Goal: Task Accomplishment & Management: Complete application form

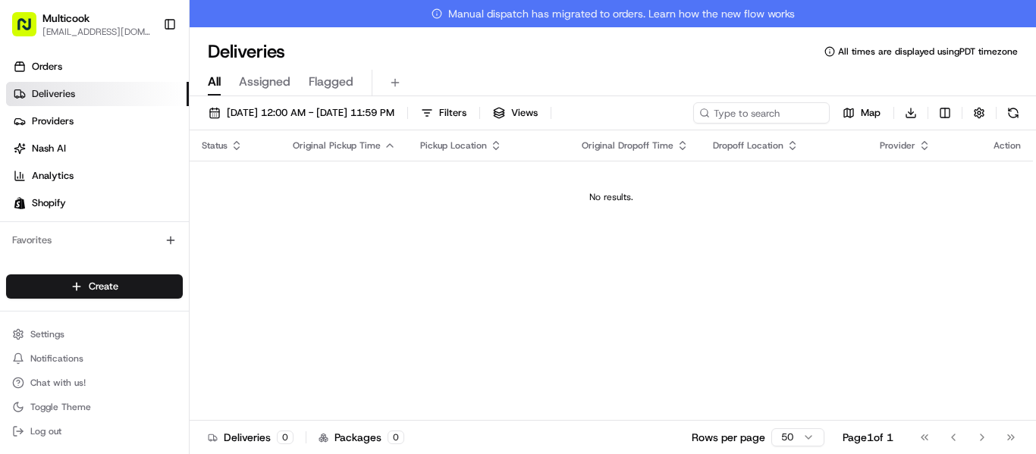
click at [145, 300] on div "Create" at bounding box center [94, 287] width 189 height 36
click at [141, 294] on html "Multicook [EMAIL_ADDRESS][DOMAIN_NAME] Toggle Sidebar Orders Deliveries Provide…" at bounding box center [518, 227] width 1036 height 454
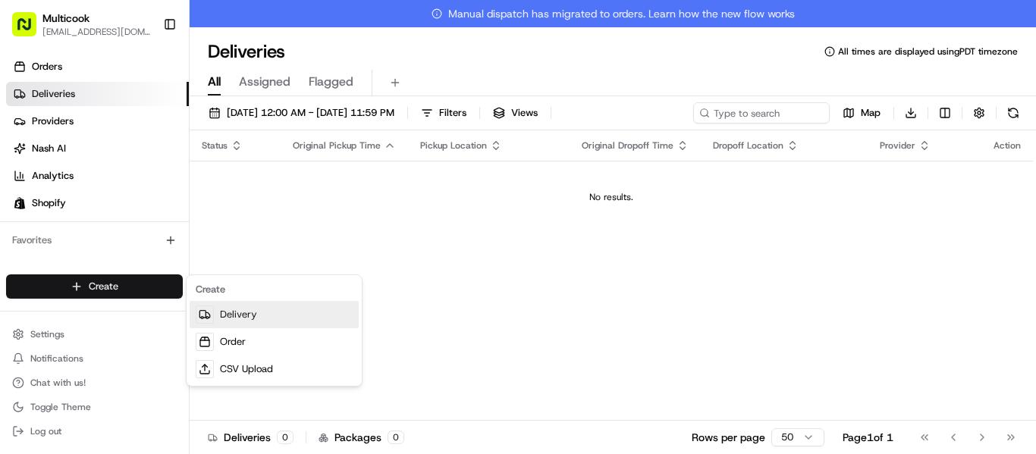
click at [275, 309] on link "Delivery" at bounding box center [274, 314] width 169 height 27
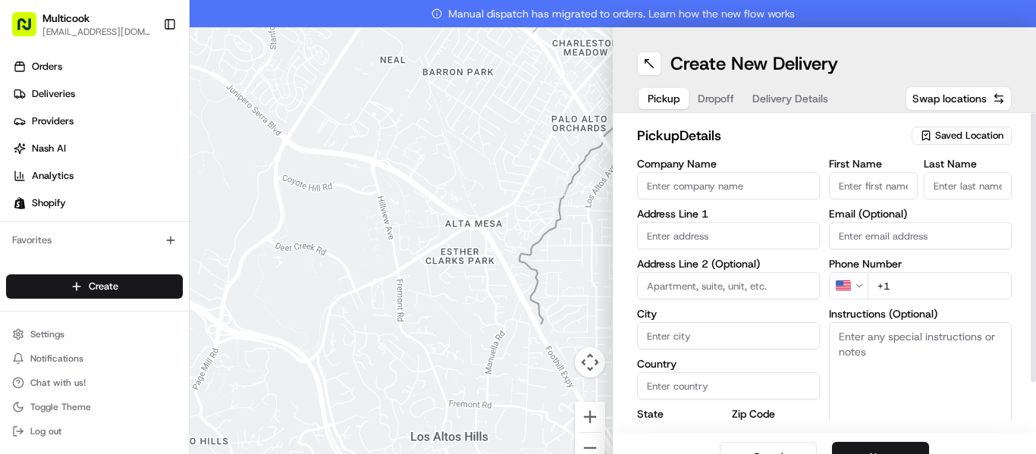
click at [935, 137] on span "Saved Location" at bounding box center [969, 136] width 68 height 14
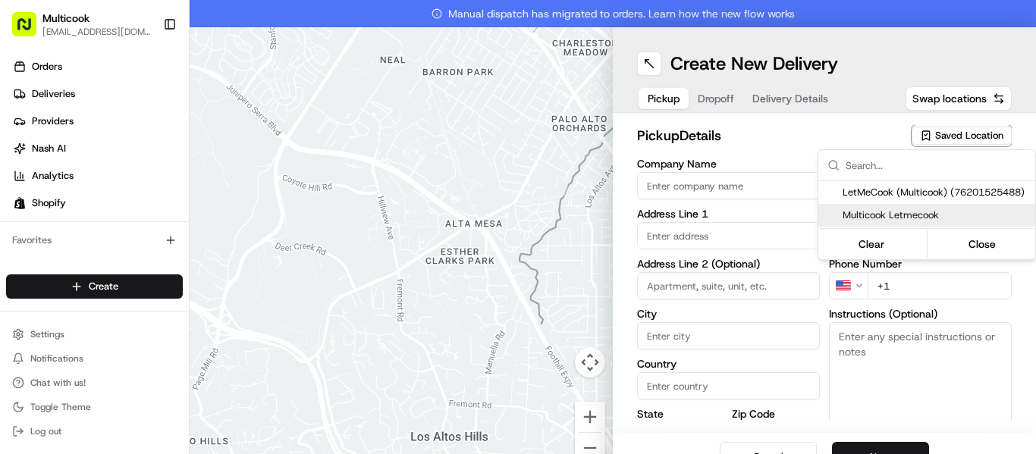
click at [929, 215] on span "Multicook Letmecook" at bounding box center [936, 216] width 187 height 14
type input "Multicook Letmecook"
type input "[STREET_ADDRESS]"
type input "[GEOGRAPHIC_DATA]"
type input "US"
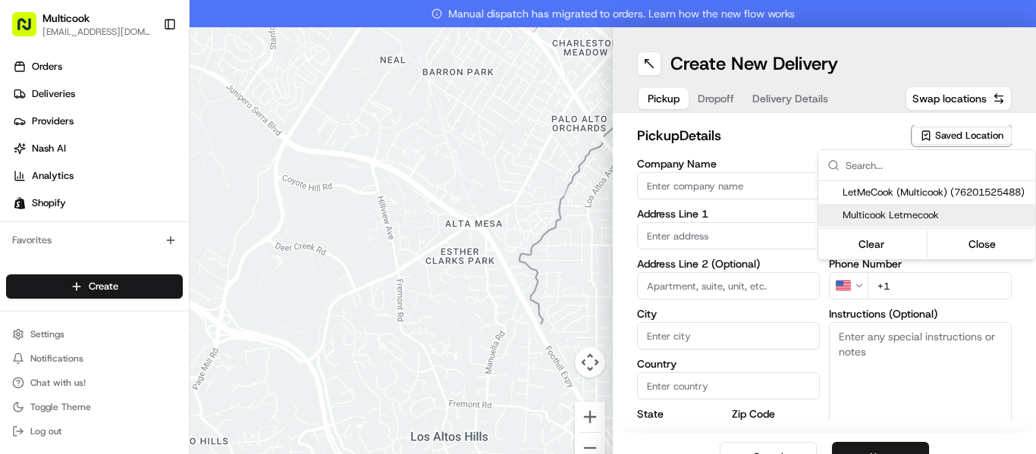
type input "CA"
type input "91423"
type input "[PERSON_NAME]"
type input "Nikityuk"
type input "[EMAIL_ADDRESS][DOMAIN_NAME]"
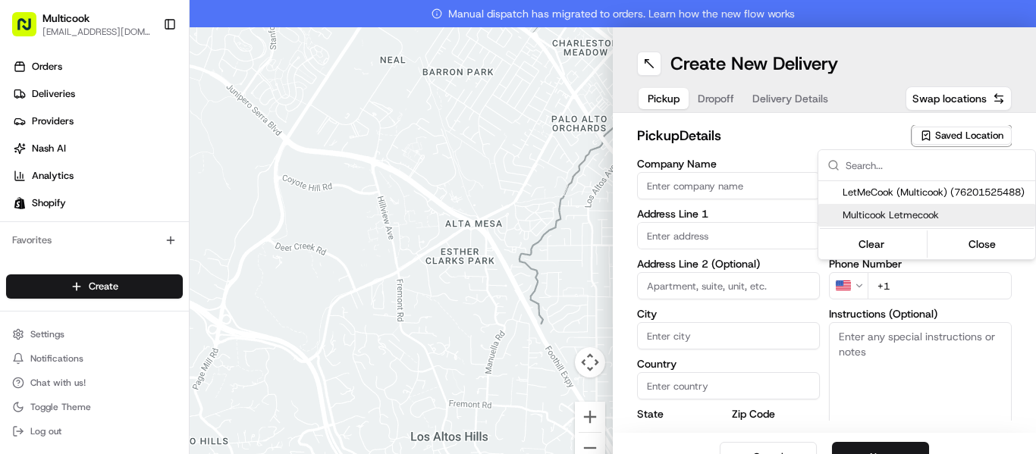
type input "[PHONE_NUMBER]"
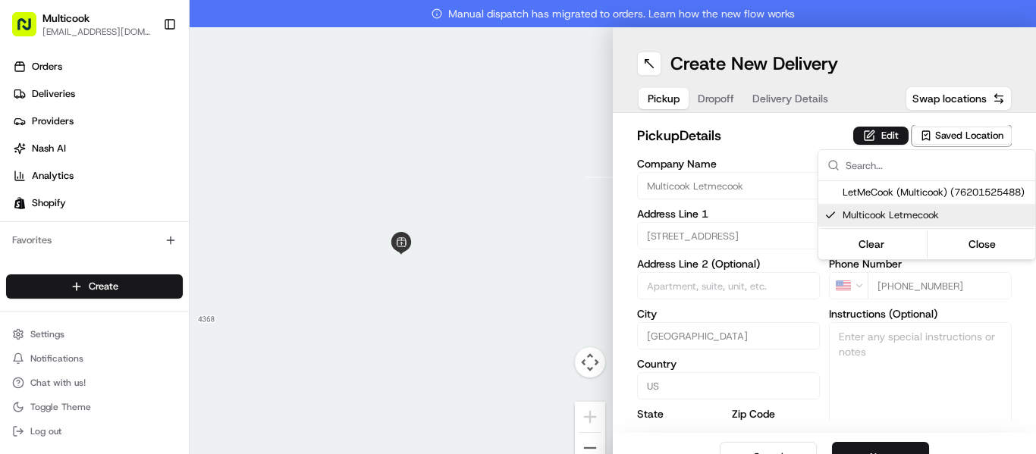
click at [892, 446] on html "Multicook [EMAIL_ADDRESS][DOMAIN_NAME] Toggle Sidebar Orders Deliveries Provide…" at bounding box center [518, 227] width 1036 height 454
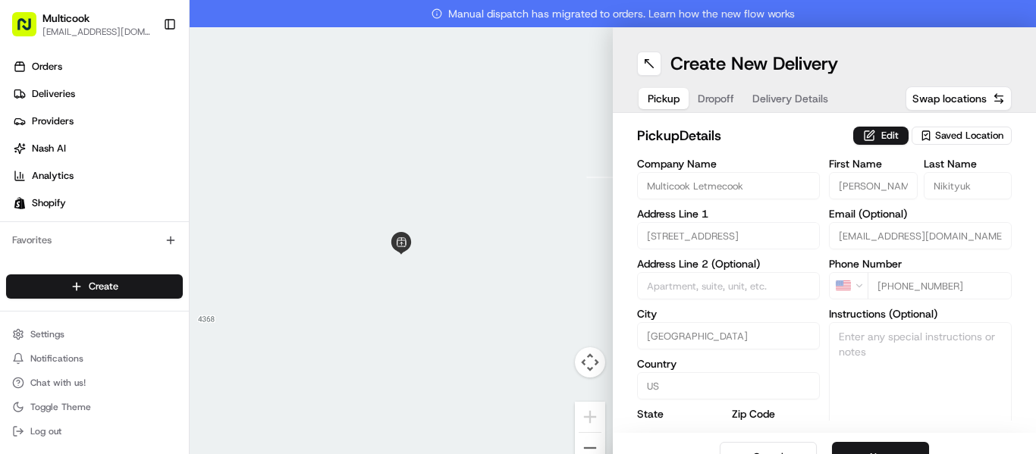
click at [892, 446] on button "Next" at bounding box center [880, 457] width 97 height 30
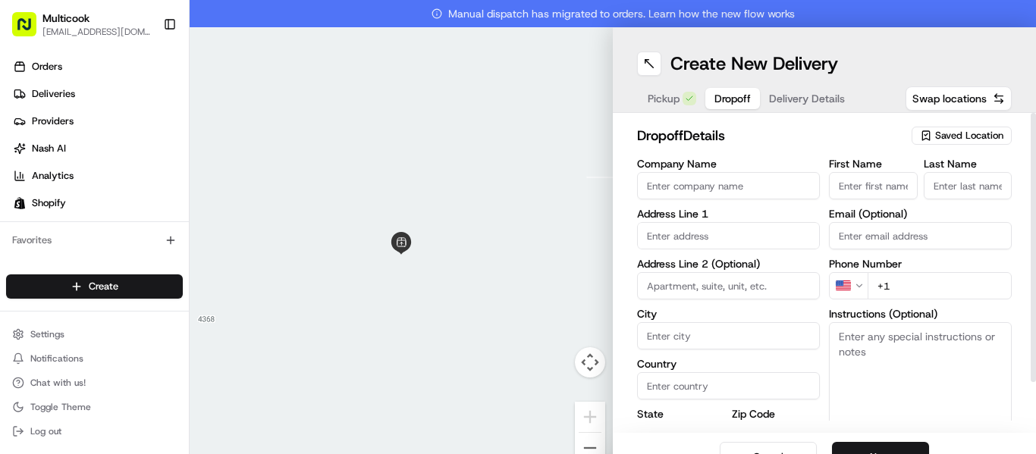
click at [868, 189] on input "First Name" at bounding box center [873, 185] width 89 height 27
paste input "[PERSON_NAME]"
click at [883, 177] on input "[PERSON_NAME]" at bounding box center [873, 185] width 89 height 27
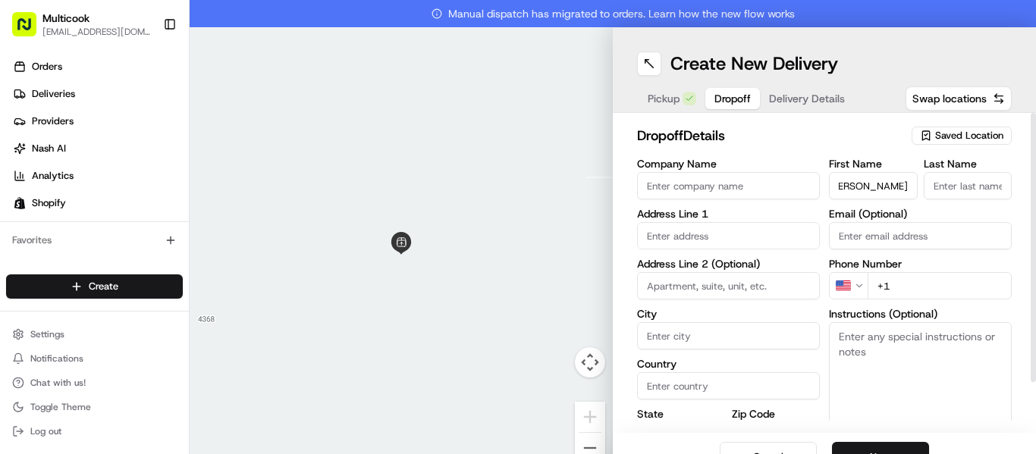
scroll to position [0, 0]
type input "[PERSON_NAME]"
click at [961, 189] on input "Last Name" at bounding box center [968, 185] width 89 height 27
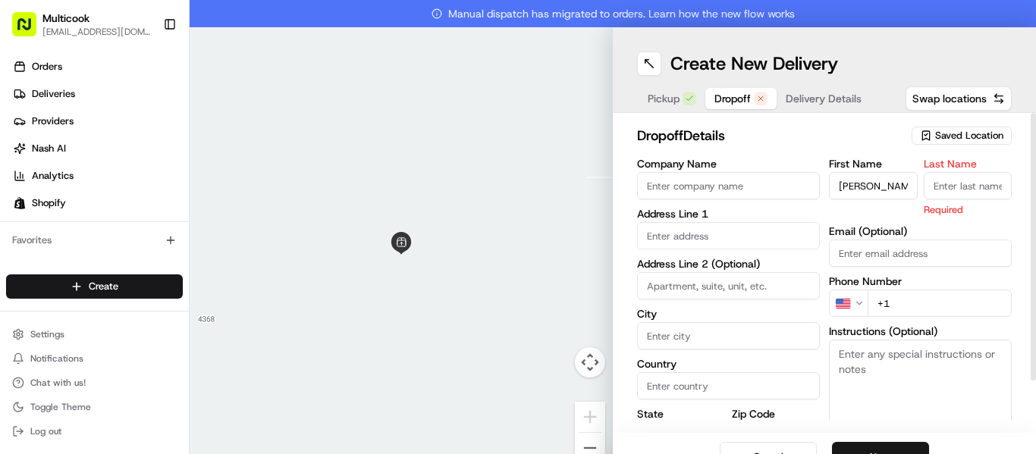
paste input "Geiko"
type input "Geiko"
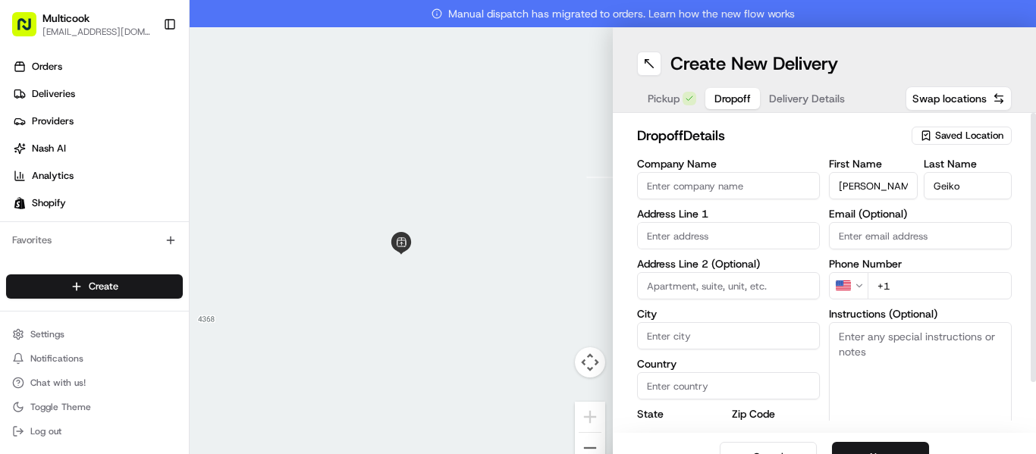
click at [910, 284] on input "+1" at bounding box center [940, 285] width 144 height 27
paste input "[PHONE_NUMBER]"
type input "[PHONE_NUMBER]"
click at [677, 229] on input "text" at bounding box center [728, 235] width 183 height 27
paste input "[STREET_ADDRESS][PERSON_NAME]"
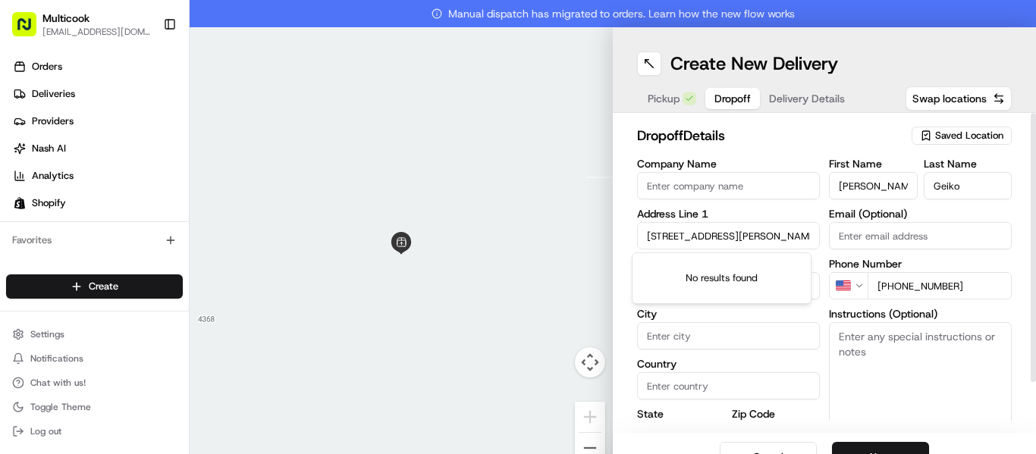
scroll to position [0, 67]
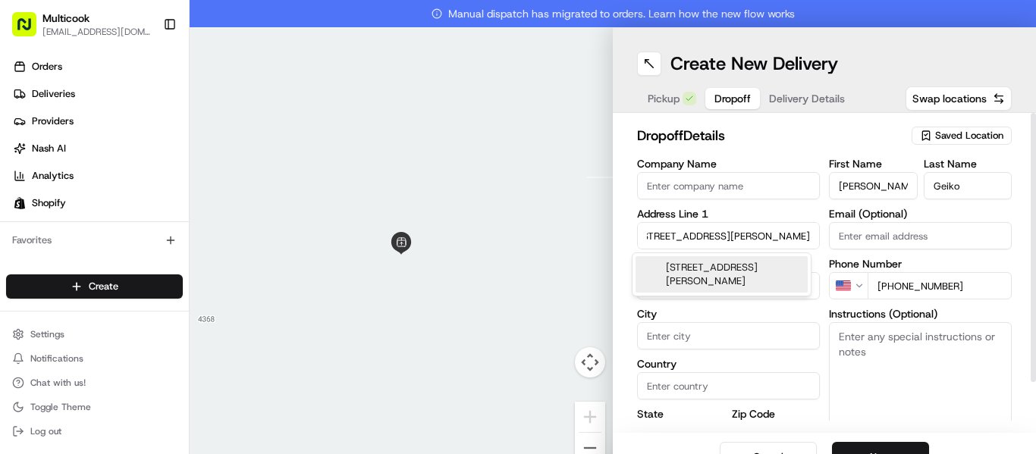
click at [718, 273] on div "[STREET_ADDRESS][PERSON_NAME]" at bounding box center [722, 274] width 172 height 36
type input "[STREET_ADDRESS][PERSON_NAME]"
type input "[GEOGRAPHIC_DATA]"
type input "CA"
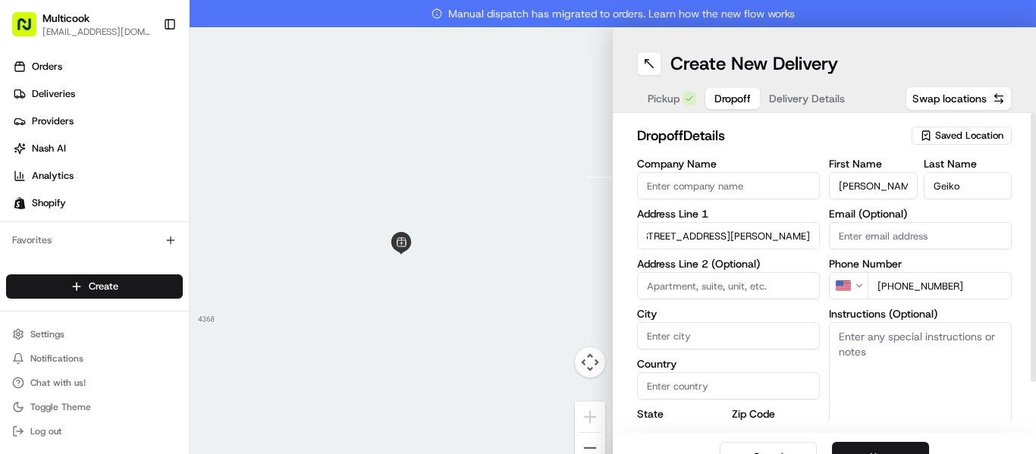
type input "90068"
type input "[STREET_ADDRESS][PERSON_NAME]"
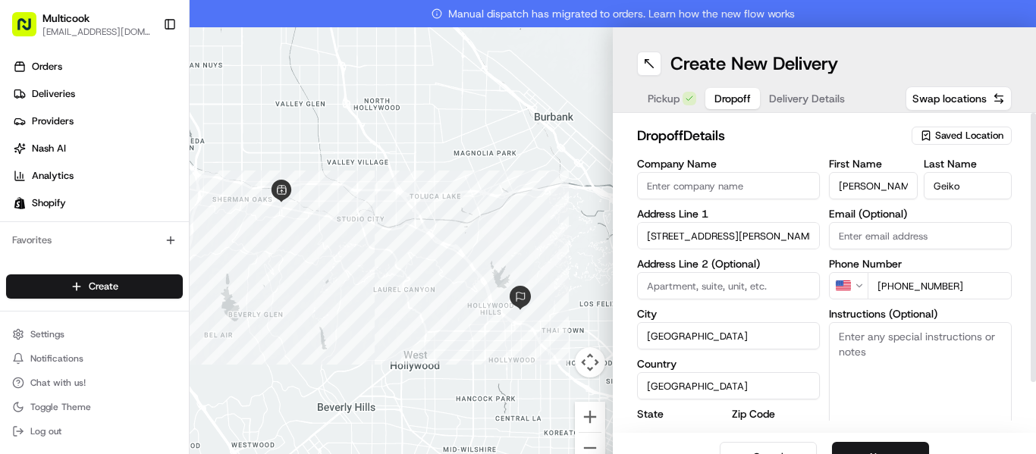
click at [919, 350] on textarea "Instructions (Optional)" at bounding box center [920, 379] width 183 height 114
paste textarea "Leave at the door"
type textarea "Leave at the door"
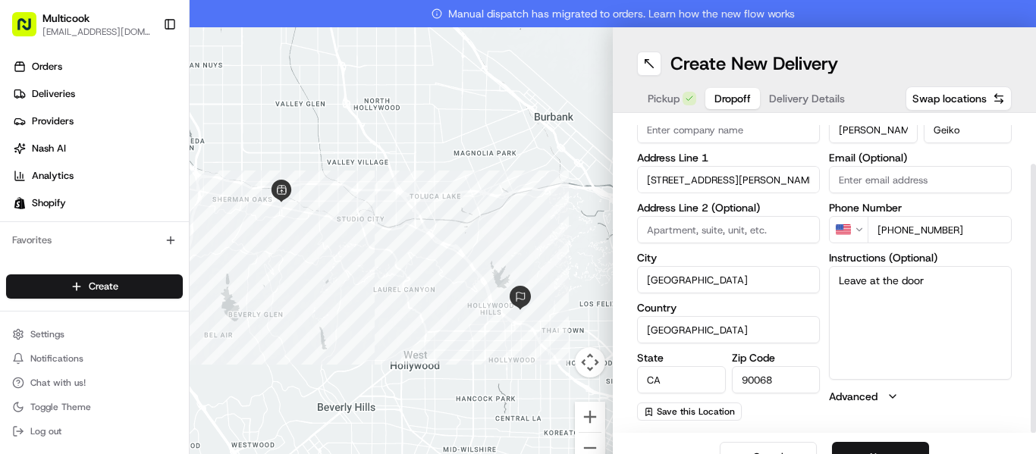
click at [885, 445] on button "Next" at bounding box center [880, 457] width 97 height 30
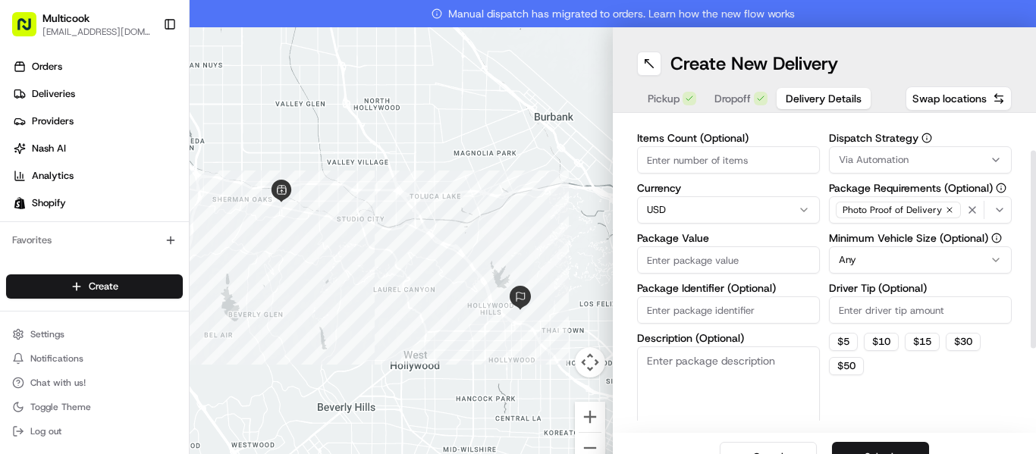
click at [684, 162] on input "Items Count (Optional)" at bounding box center [728, 159] width 183 height 27
type input "2"
drag, startPoint x: 660, startPoint y: 256, endPoint x: 671, endPoint y: 257, distance: 11.5
click at [663, 256] on input "Package Value" at bounding box center [728, 260] width 183 height 27
type input "210"
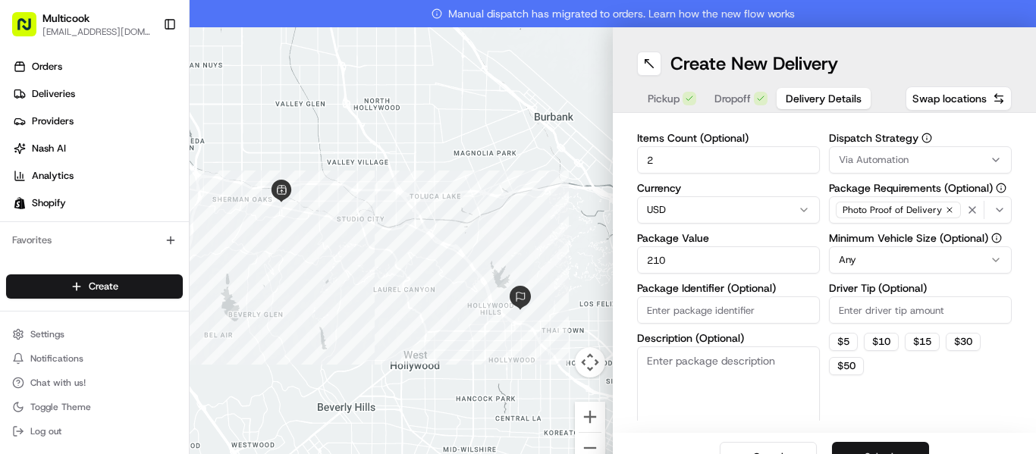
click at [856, 443] on button "Submit" at bounding box center [880, 457] width 97 height 30
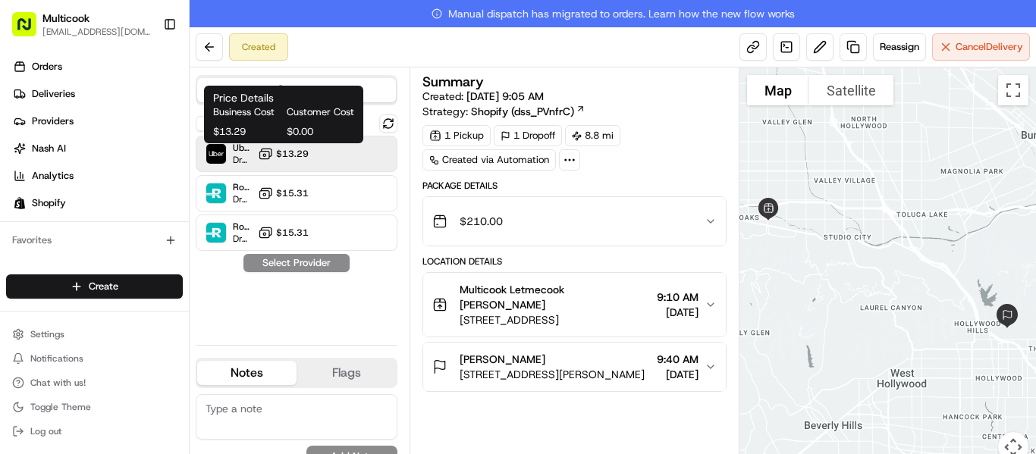
click at [296, 159] on span "$13.29" at bounding box center [292, 154] width 33 height 12
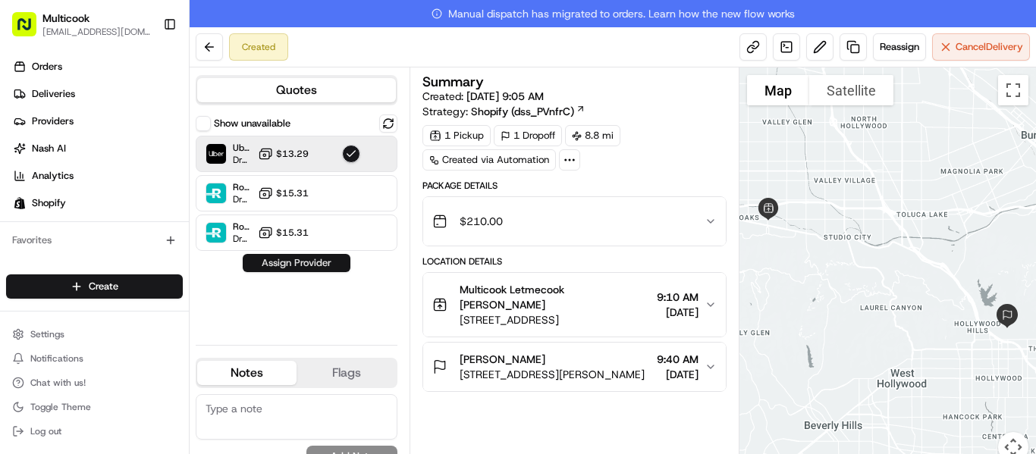
click at [320, 258] on button "Assign Provider" at bounding box center [297, 263] width 108 height 18
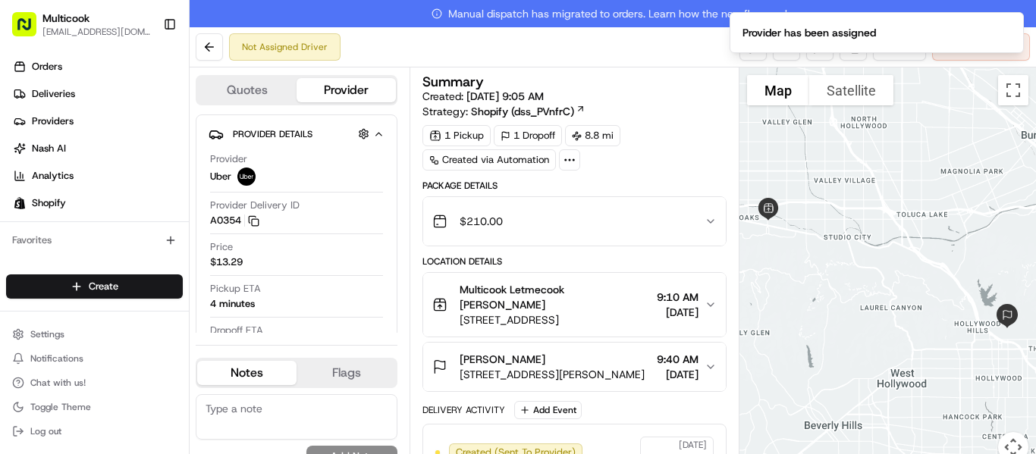
click at [707, 375] on button "[PERSON_NAME] [STREET_ADDRESS][PERSON_NAME] 9:40 AM [DATE]" at bounding box center [574, 367] width 303 height 49
